Goal: Information Seeking & Learning: Learn about a topic

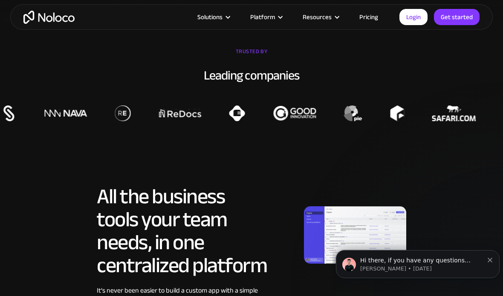
scroll to position [332, 0]
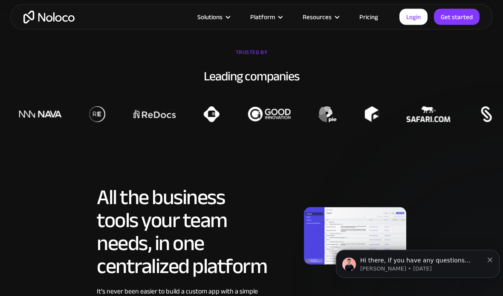
click at [371, 12] on link "Pricing" at bounding box center [368, 17] width 40 height 11
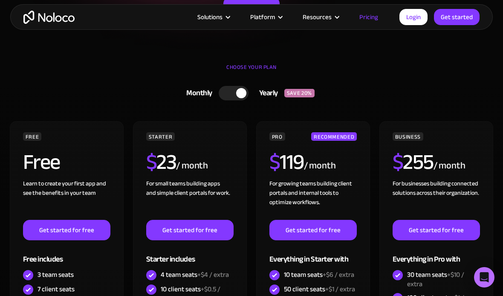
scroll to position [160, 0]
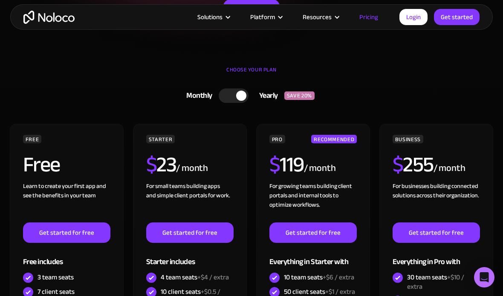
click at [240, 90] on div at bounding box center [234, 96] width 30 height 14
click at [234, 99] on div at bounding box center [237, 96] width 30 height 14
click at [229, 94] on div at bounding box center [234, 96] width 30 height 14
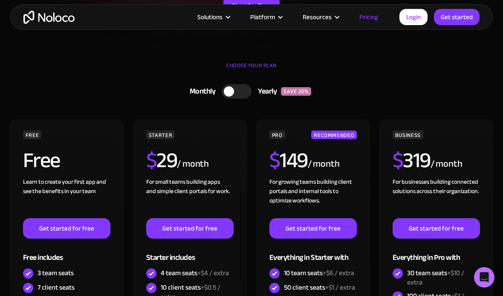
scroll to position [164, 0]
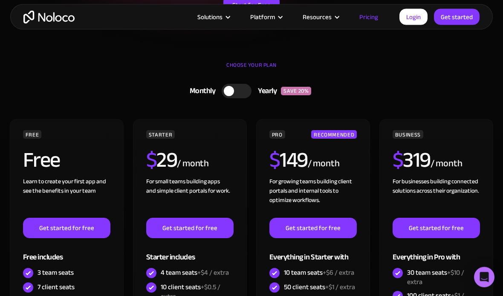
click at [216, 16] on div "Solutions" at bounding box center [209, 17] width 25 height 11
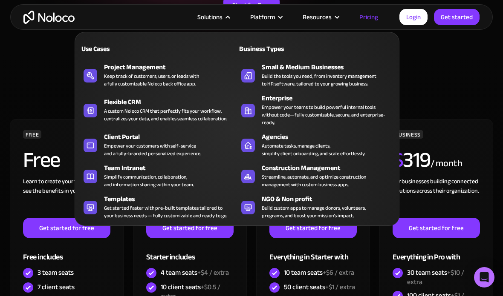
click at [100, 145] on link "Client Portal Empower your customers with self-service and a fully-branded pers…" at bounding box center [158, 144] width 158 height 29
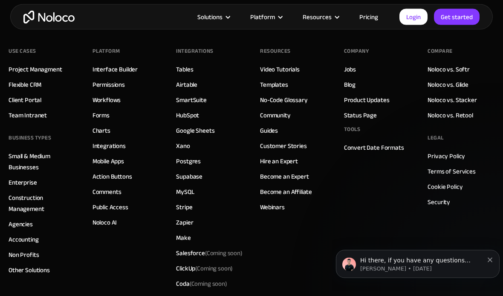
scroll to position [4526, 0]
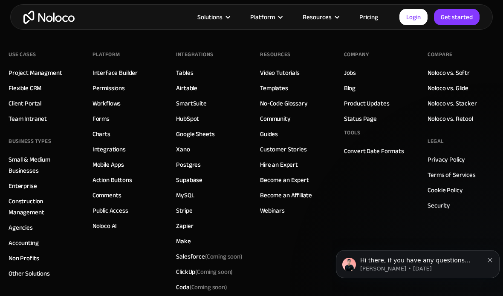
click at [188, 50] on div "INTEGRATIONS" at bounding box center [194, 54] width 37 height 13
click at [193, 54] on div "INTEGRATIONS" at bounding box center [194, 54] width 37 height 13
click at [183, 69] on link "Tables" at bounding box center [184, 72] width 17 height 11
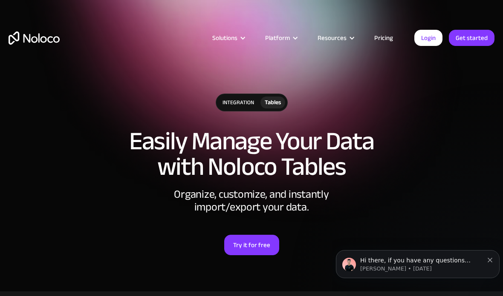
click at [339, 43] on div "Resources" at bounding box center [331, 37] width 29 height 11
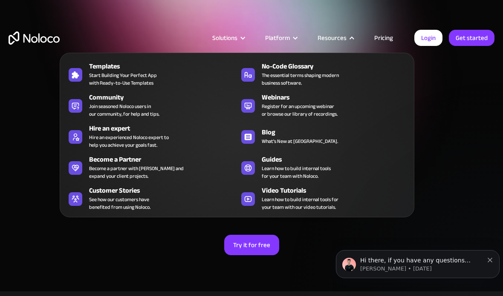
click at [32, 116] on div "integration Tables" at bounding box center [252, 111] width 486 height 35
